Goal: Navigation & Orientation: Find specific page/section

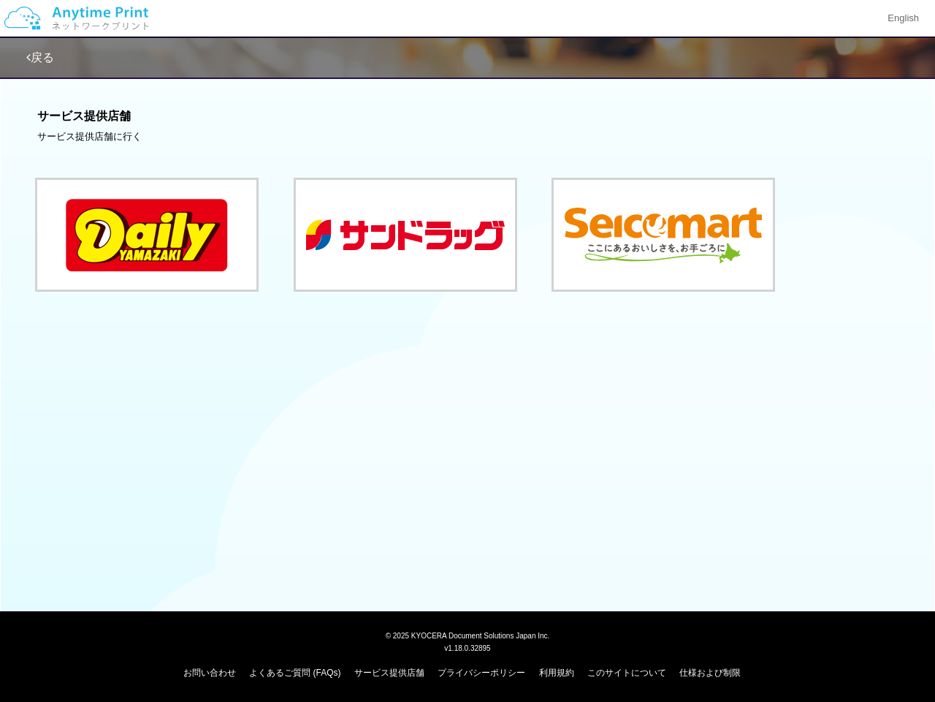
click at [468, 351] on div "戻る サービス提供店舗 サービス提供店舗に行く" at bounding box center [467, 207] width 935 height 415
click at [76, 18] on img at bounding box center [77, 18] width 156 height 51
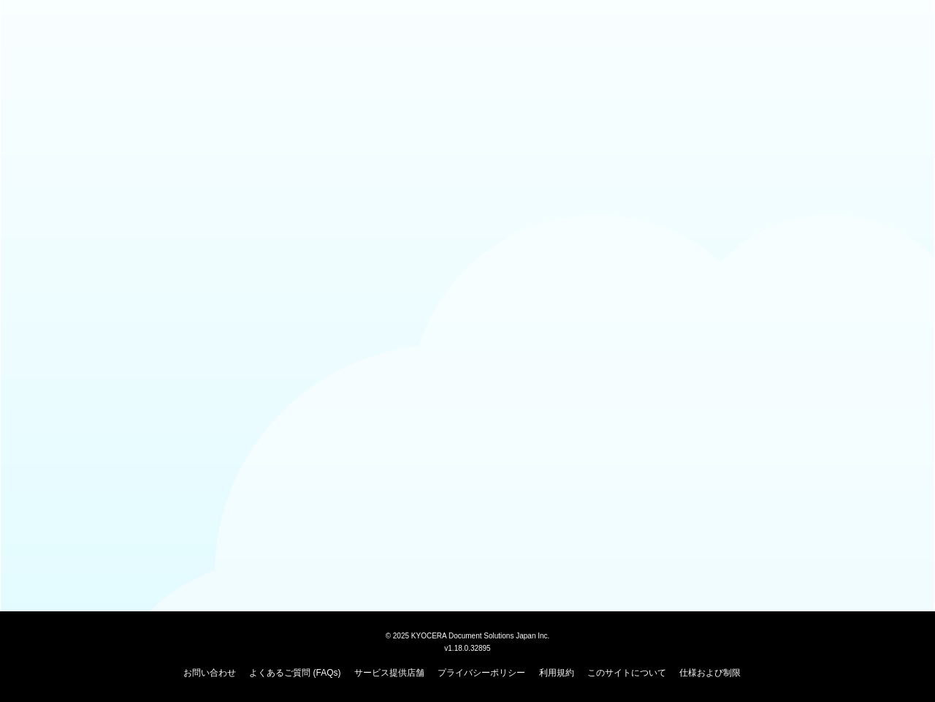
click at [903, 18] on div at bounding box center [467, 35] width 935 height 71
click at [42, 58] on div at bounding box center [467, 35] width 935 height 71
click at [42, 57] on div at bounding box center [467, 35] width 935 height 71
click at [147, 235] on body "© [DATE] KYOCERA Document Solutions Japan Inc. v1.18.0.32895 お問い合わせ よくあるご質問 (FA…" at bounding box center [467, 351] width 935 height 702
click at [406, 235] on body "© [DATE] KYOCERA Document Solutions Japan Inc. v1.18.0.32895 お問い合わせ よくあるご質問 (FA…" at bounding box center [467, 351] width 935 height 702
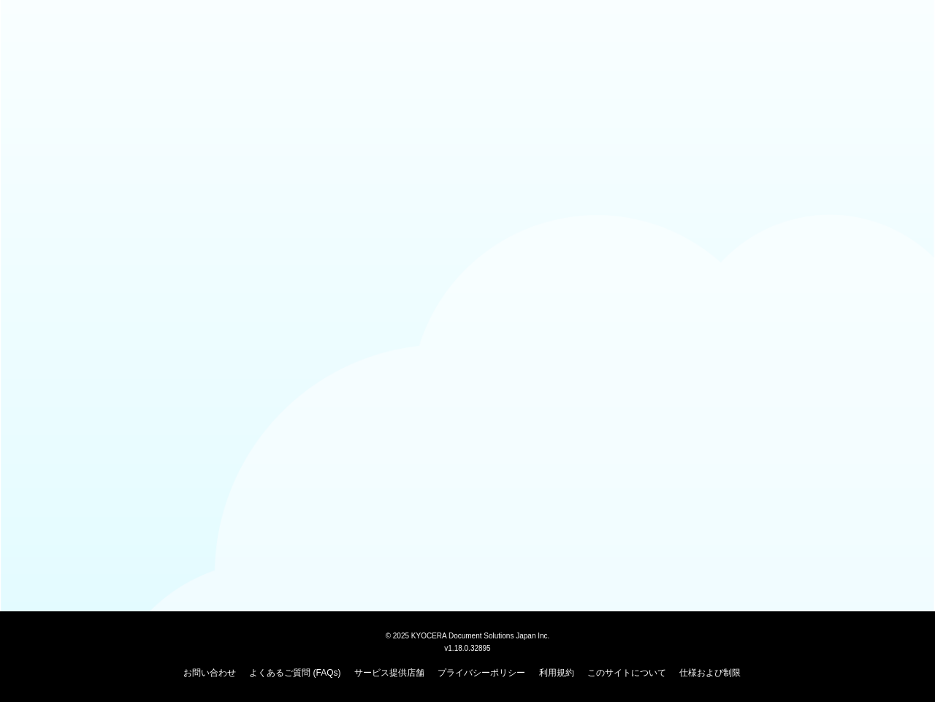
click at [664, 235] on body "© [DATE] KYOCERA Document Solutions Japan Inc. v1.18.0.32895 お問い合わせ よくあるご質問 (FA…" at bounding box center [467, 351] width 935 height 702
